Goal: Information Seeking & Learning: Learn about a topic

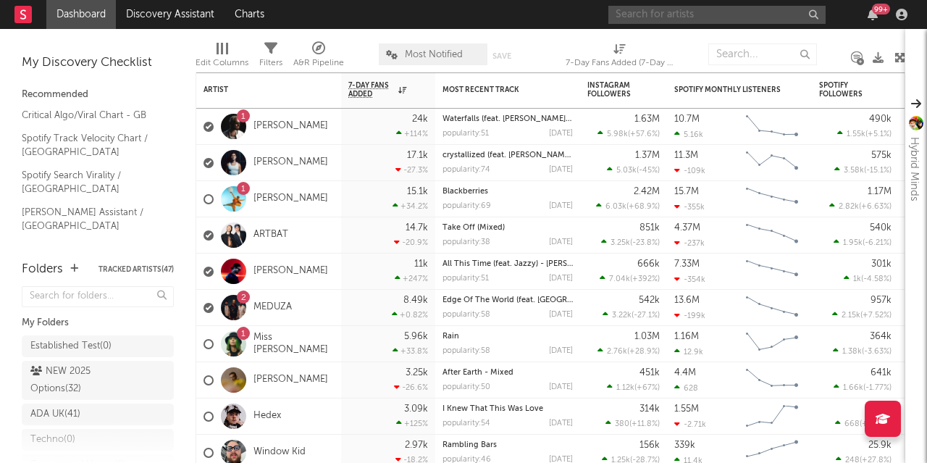
click at [674, 17] on input "text" at bounding box center [716, 15] width 217 height 18
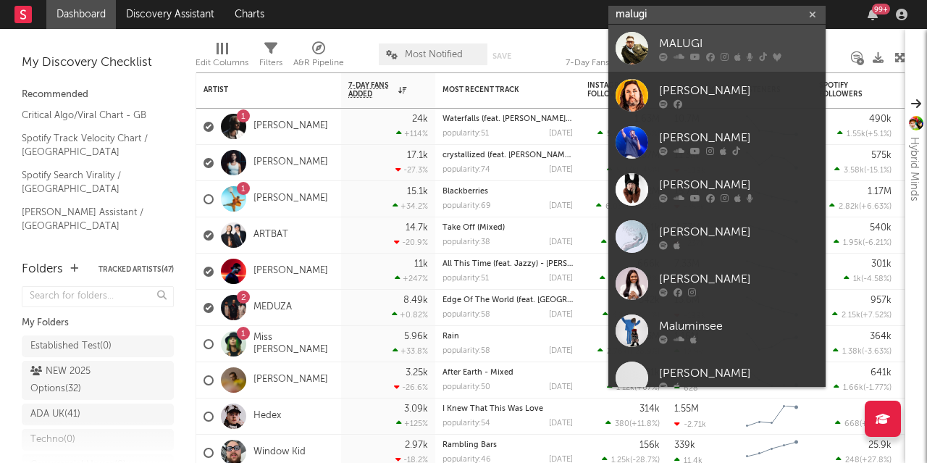
type input "malugi"
click at [670, 41] on div "MALUGI" at bounding box center [738, 43] width 159 height 17
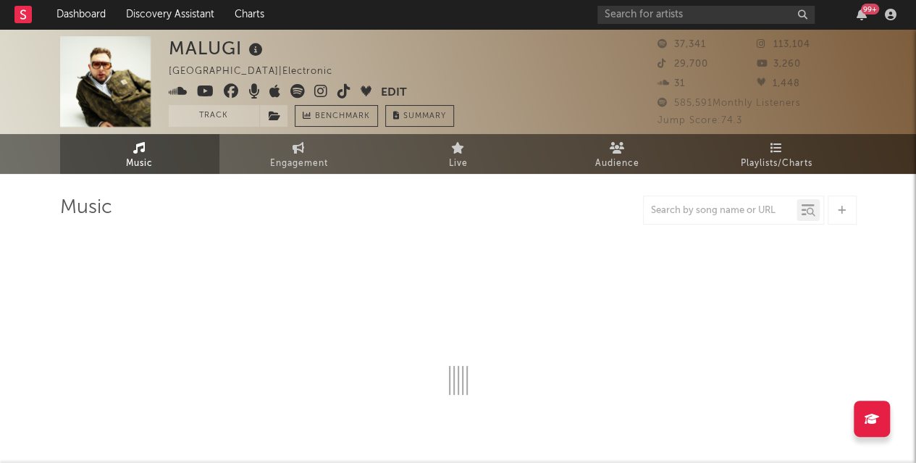
select select "6m"
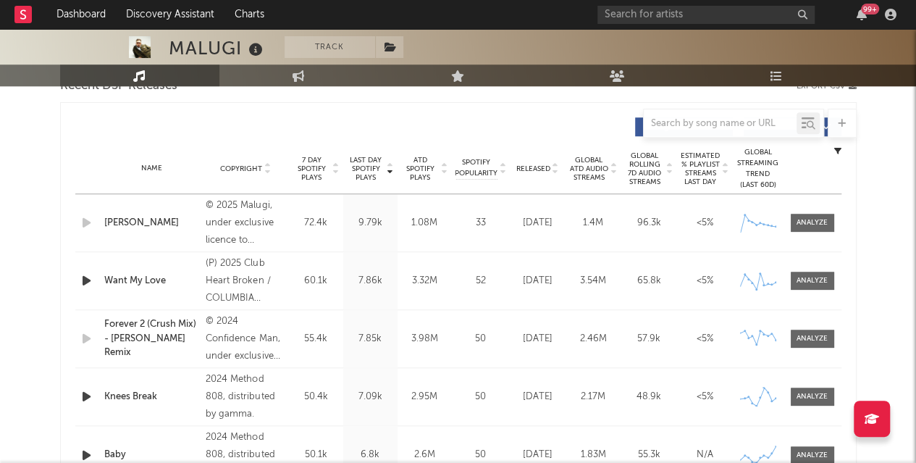
scroll to position [507, 0]
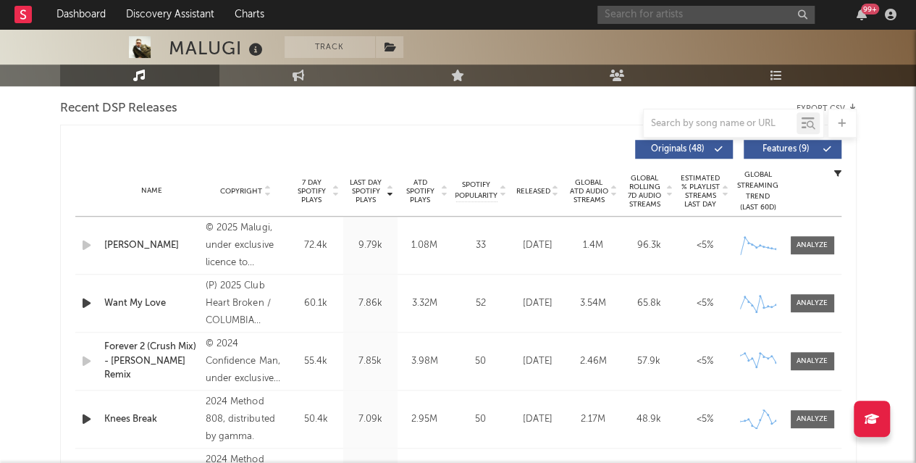
click at [660, 18] on input "text" at bounding box center [706, 15] width 217 height 18
type input "ambie"
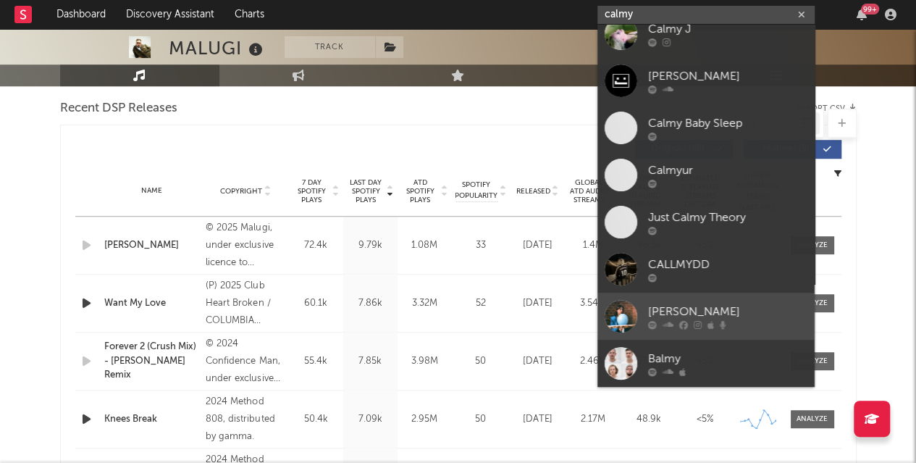
scroll to position [0, 0]
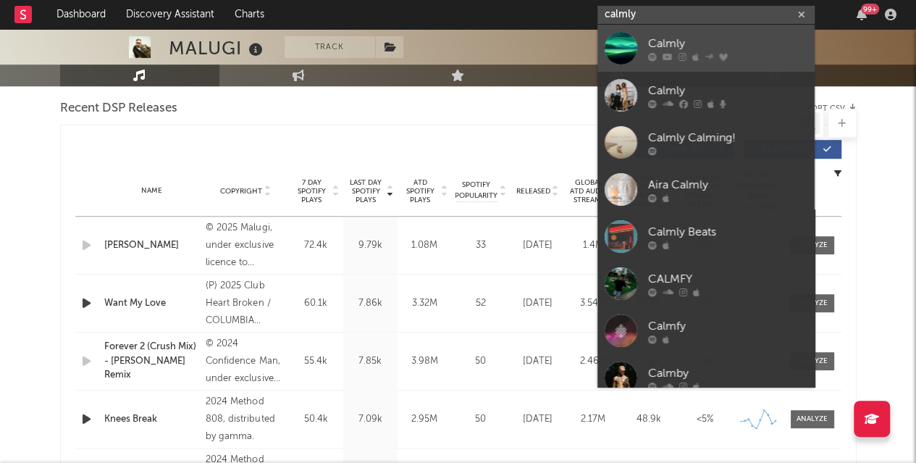
type input "calmly"
click at [658, 42] on div "Calmly" at bounding box center [727, 43] width 159 height 17
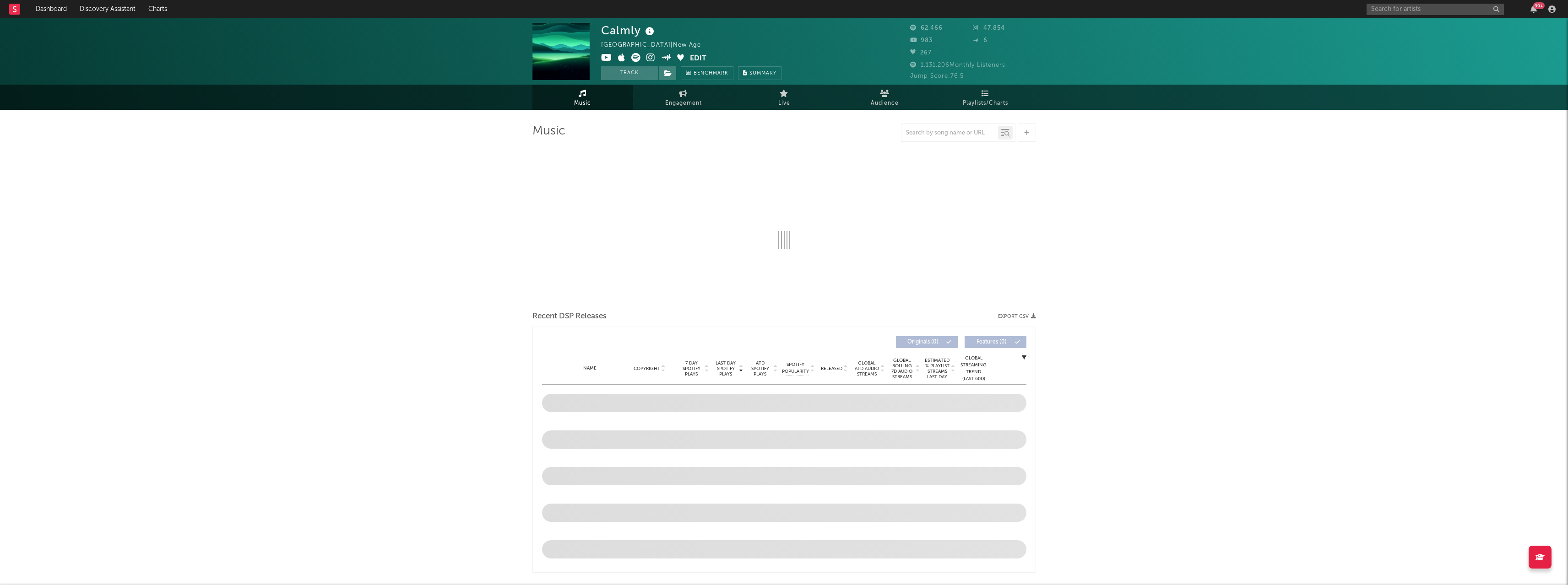
select select "6m"
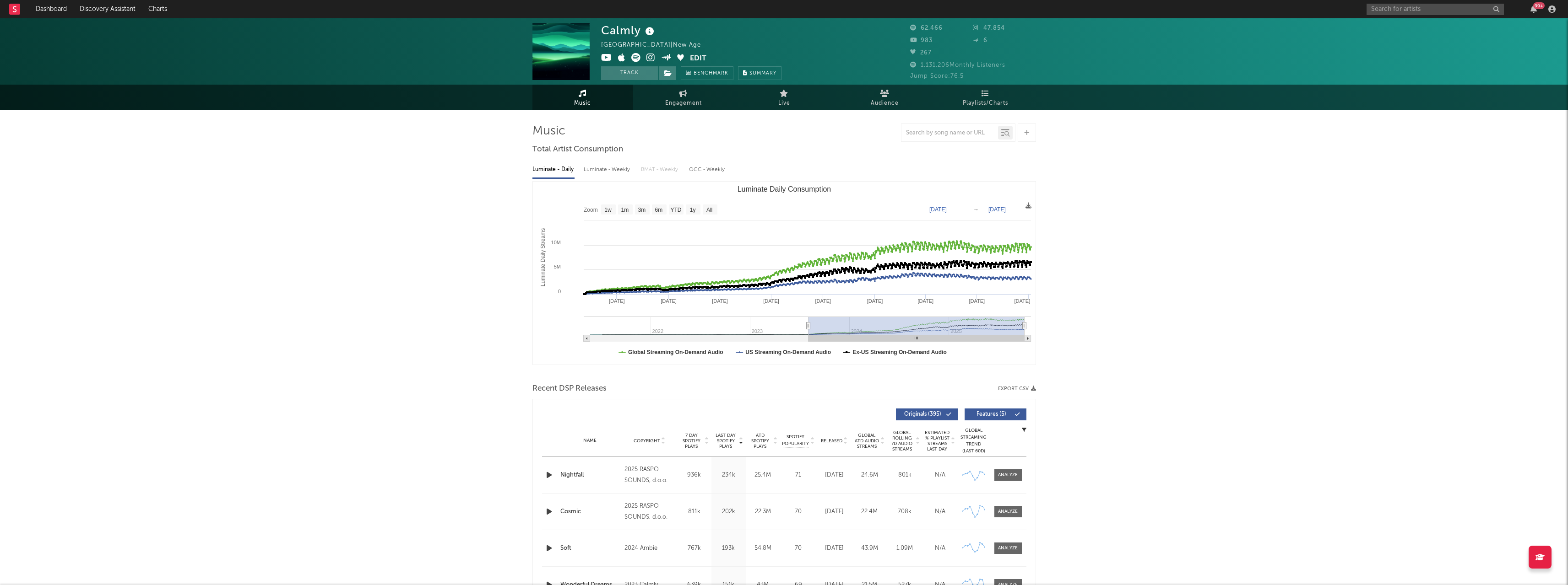
type input "[DATE]"
drag, startPoint x: 976, startPoint y: 327, endPoint x: 808, endPoint y: 337, distance: 168.3
click at [585, 292] on g "Luminate Daily Consumption" at bounding box center [808, 329] width 447 height 25
click at [585, 229] on div "Calmly [GEOGRAPHIC_DATA] | New Age Edit Track Benchmark Summary 62,466 47,854 9…" at bounding box center [784, 576] width 1568 height 1116
click at [380, 281] on div "Calmly [GEOGRAPHIC_DATA] | New Age Edit Track Benchmark Summary 62,466 47,854 9…" at bounding box center [784, 576] width 1568 height 1116
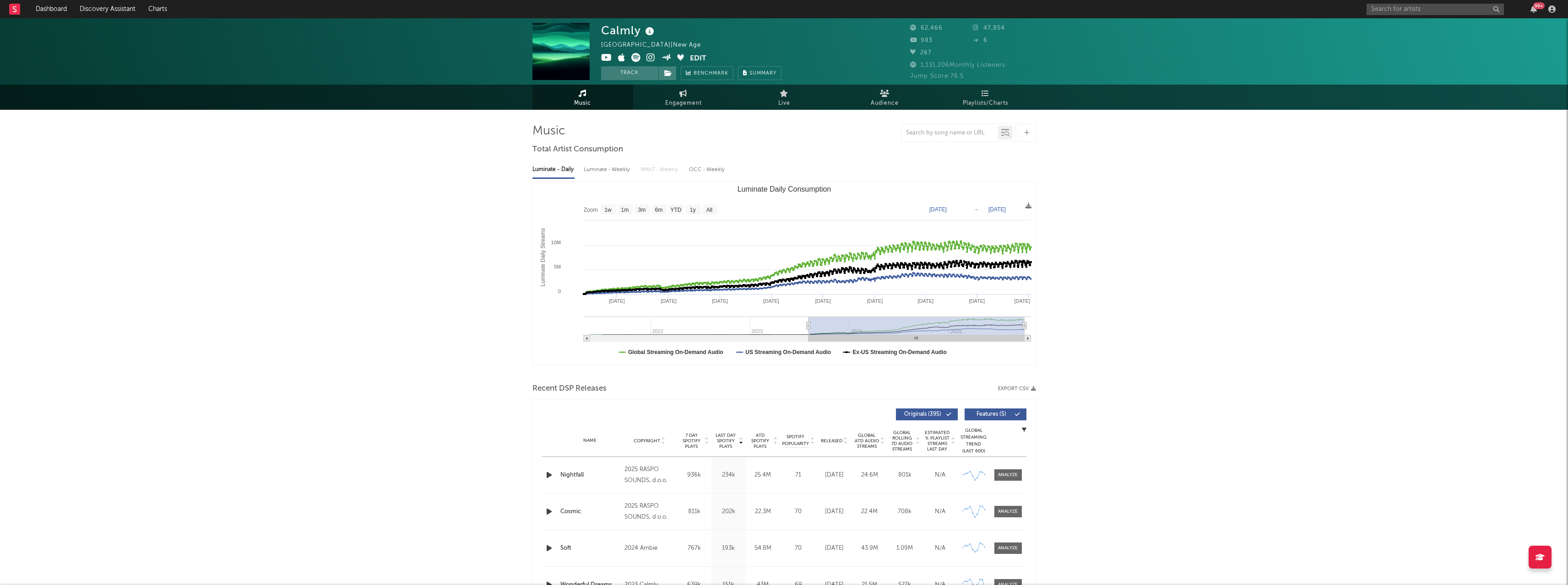
click at [493, 196] on div "Calmly [GEOGRAPHIC_DATA] | New Age Edit Track Benchmark Summary 62,466 47,854 9…" at bounding box center [784, 576] width 1568 height 1116
click at [477, 272] on div "Calmly [GEOGRAPHIC_DATA] | New Age Edit Track Benchmark Summary 62,466 47,854 9…" at bounding box center [784, 576] width 1568 height 1116
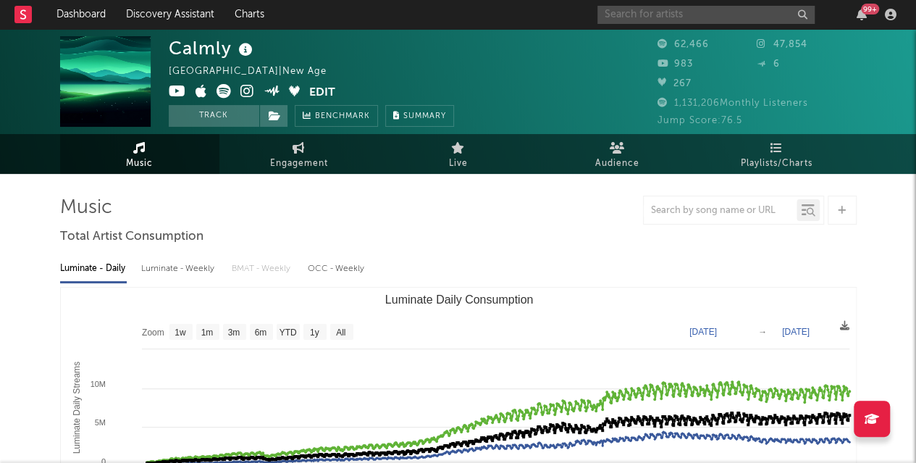
click at [679, 9] on input "text" at bounding box center [706, 15] width 217 height 18
